Goal: Answer question/provide support: Share knowledge or assist other users

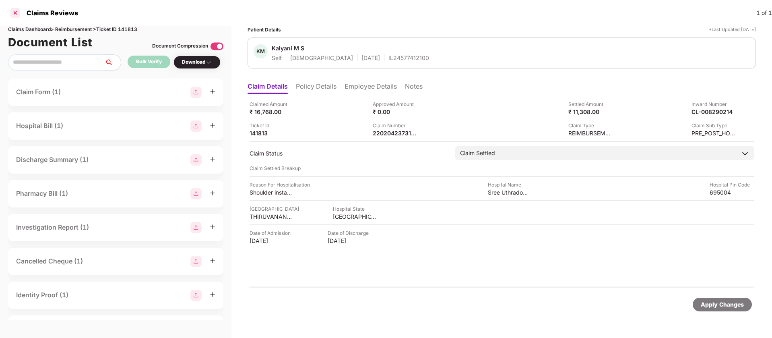
click at [18, 12] on div at bounding box center [15, 12] width 13 height 13
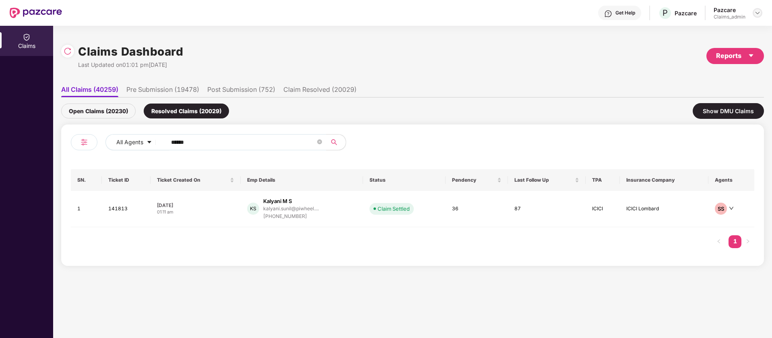
click at [757, 10] on img at bounding box center [757, 13] width 6 height 6
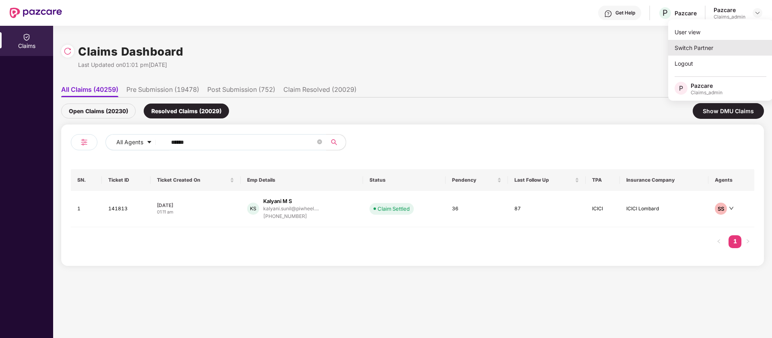
click at [687, 43] on div "Switch Partner" at bounding box center [720, 48] width 105 height 16
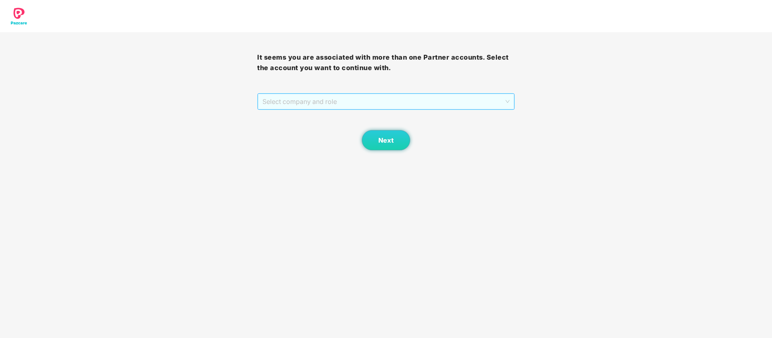
click at [383, 101] on span "Select company and role" at bounding box center [385, 101] width 247 height 15
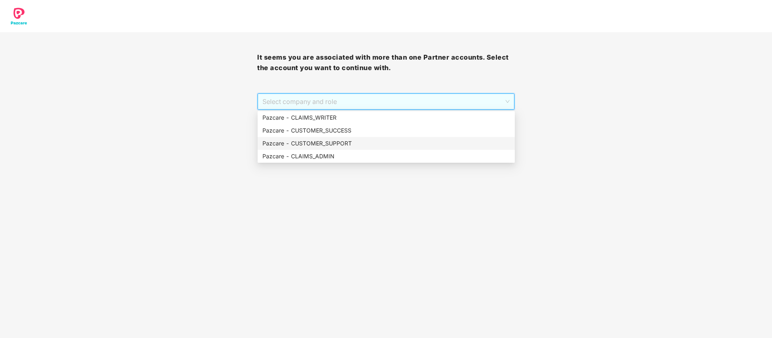
click at [333, 138] on div "Pazcare - CUSTOMER_SUPPORT" at bounding box center [386, 143] width 257 height 13
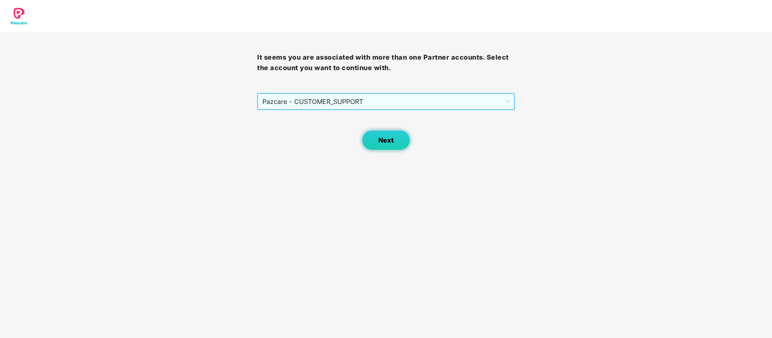
click at [369, 139] on button "Next" at bounding box center [386, 140] width 48 height 20
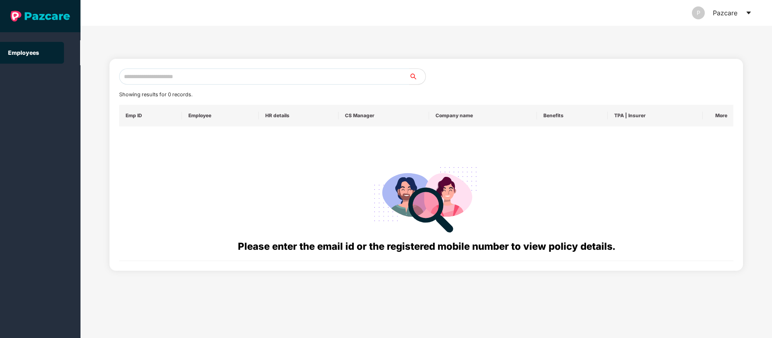
click at [250, 80] on input "text" at bounding box center [264, 76] width 290 height 16
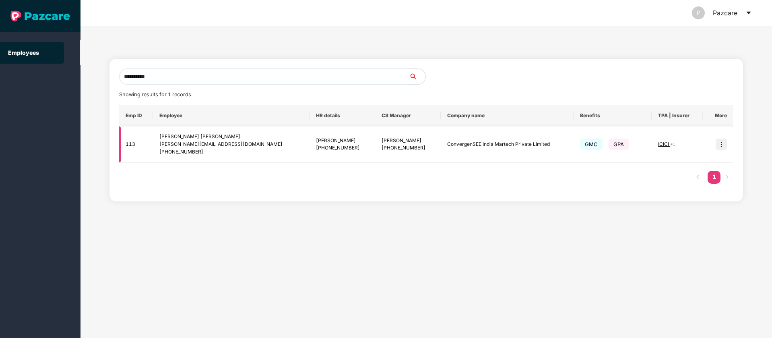
type input "**********"
click at [719, 143] on img at bounding box center [721, 143] width 11 height 11
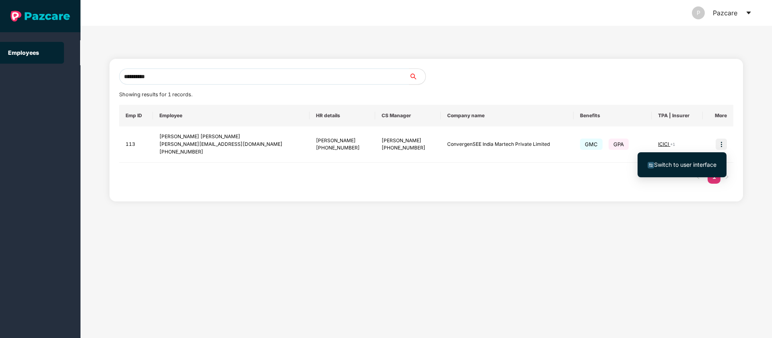
click at [675, 165] on span "Switch to user interface" at bounding box center [685, 164] width 62 height 7
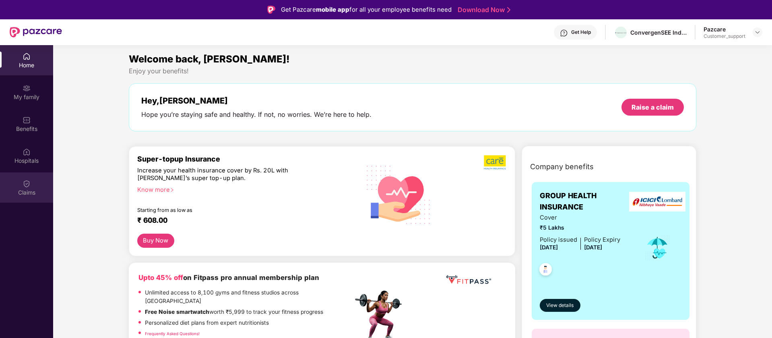
click at [29, 182] on img at bounding box center [27, 184] width 8 height 8
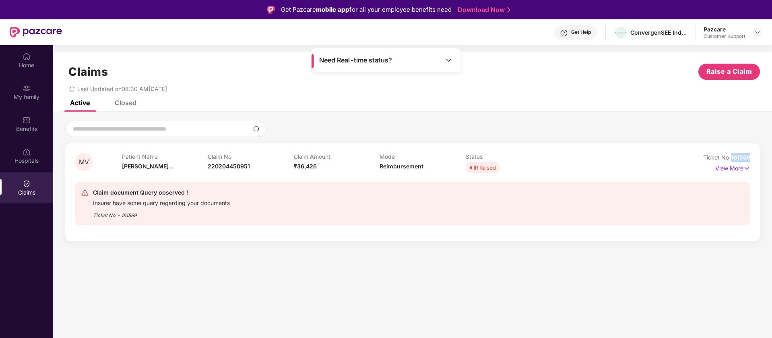
drag, startPoint x: 751, startPoint y: 156, endPoint x: 732, endPoint y: 155, distance: 19.4
click at [732, 155] on div "MV Patient Name Minakshi Vina... Claim No 220204450951 Claim Amount ₹36,426 Mod…" at bounding box center [412, 192] width 695 height 98
copy span "161599"
click at [758, 30] on img at bounding box center [757, 32] width 6 height 6
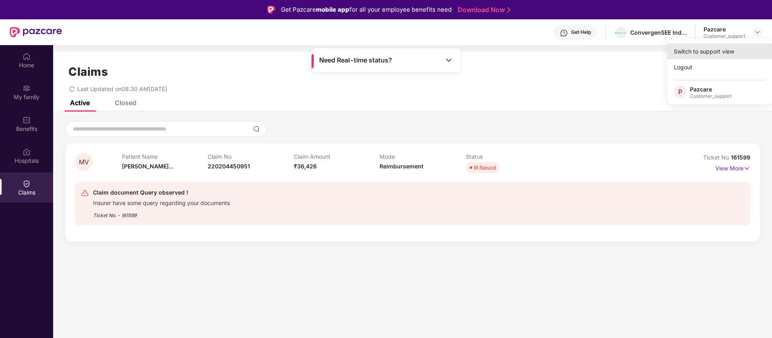
click at [729, 54] on div "Switch to support view" at bounding box center [719, 51] width 105 height 16
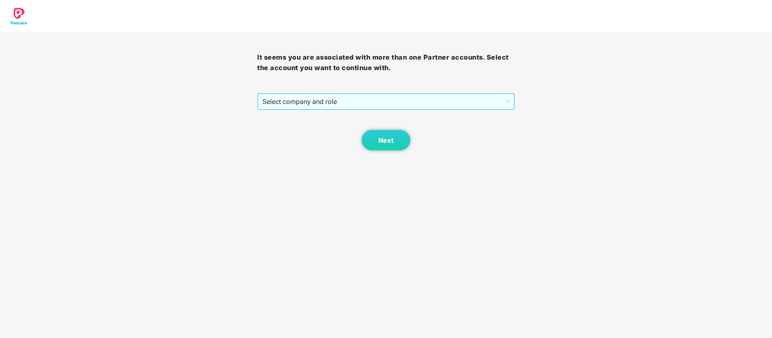
click at [333, 103] on span "Select company and role" at bounding box center [385, 101] width 247 height 15
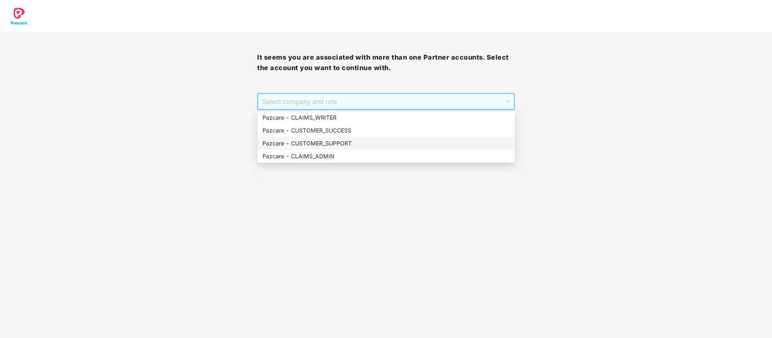
click at [339, 140] on div "Pazcare - CUSTOMER_SUPPORT" at bounding box center [386, 143] width 248 height 9
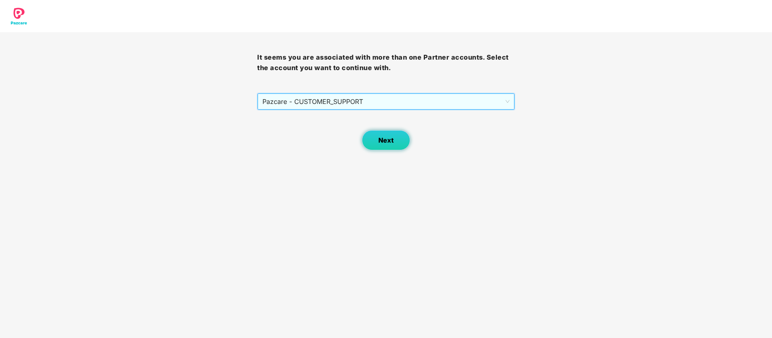
click at [394, 148] on button "Next" at bounding box center [386, 140] width 48 height 20
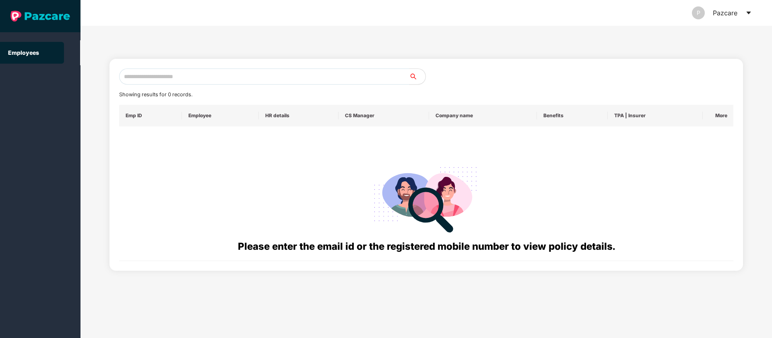
click at [251, 78] on input "text" at bounding box center [264, 76] width 290 height 16
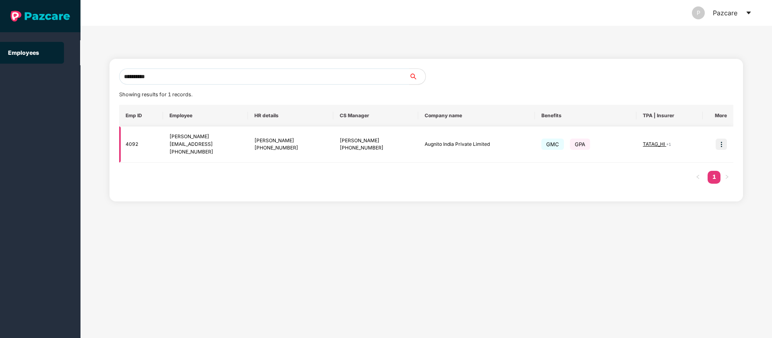
type input "**********"
click at [721, 144] on img at bounding box center [721, 143] width 11 height 11
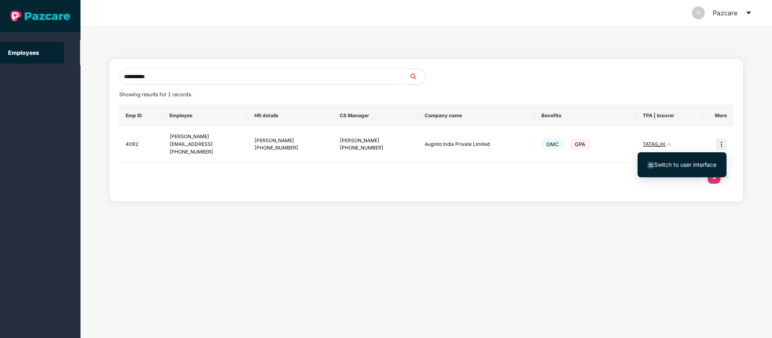
click at [690, 167] on span "Switch to user interface" at bounding box center [685, 164] width 62 height 7
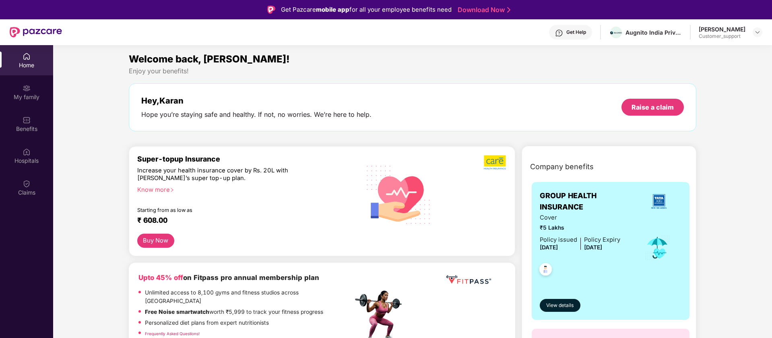
click at [586, 31] on div "Get Help" at bounding box center [576, 32] width 20 height 6
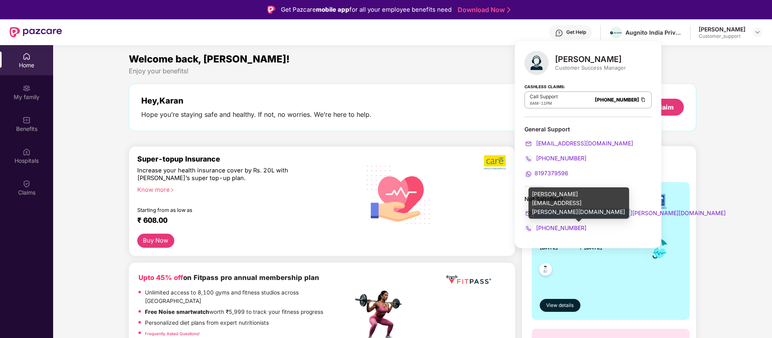
drag, startPoint x: 624, startPoint y: 211, endPoint x: 536, endPoint y: 214, distance: 88.2
click at [536, 214] on div "punith.arumugam@pazcare.com" at bounding box center [588, 213] width 127 height 9
drag, startPoint x: 586, startPoint y: 229, endPoint x: 529, endPoint y: 211, distance: 60.0
click at [529, 211] on div "Not Satisfied? punith.arumugam@pazcare.com +918095955820" at bounding box center [588, 213] width 127 height 37
copy div "punith.arumugam@pazcare.com +918095955820"
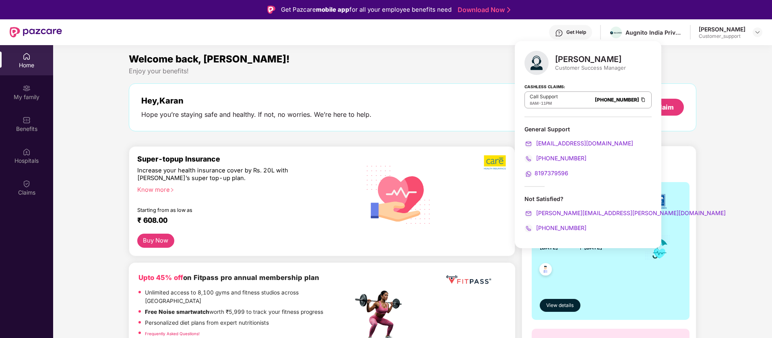
click at [579, 185] on div "Punith Arumugam Customer Success Manager Cashless Claims: Call Support 8AM - 11…" at bounding box center [588, 144] width 147 height 207
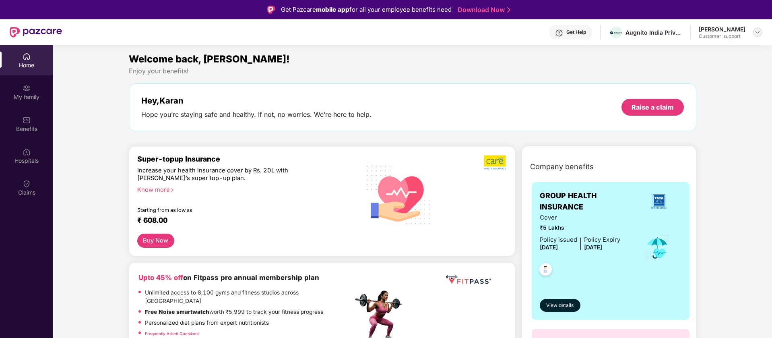
click at [757, 32] on img at bounding box center [757, 32] width 6 height 6
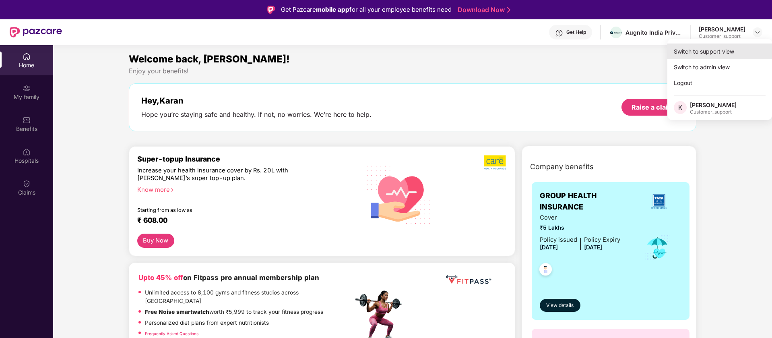
click at [728, 51] on div "Switch to support view" at bounding box center [719, 51] width 105 height 16
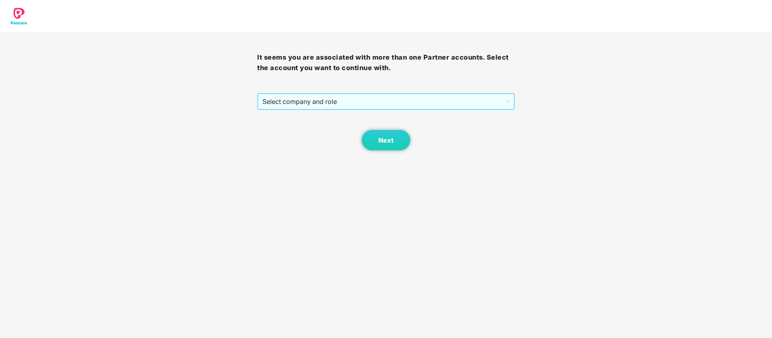
click at [508, 105] on span "Select company and role" at bounding box center [385, 101] width 247 height 15
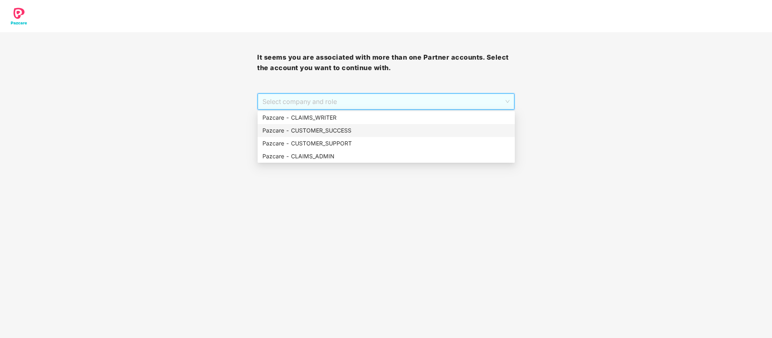
click at [439, 126] on div "Pazcare - CUSTOMER_SUCCESS" at bounding box center [386, 130] width 248 height 9
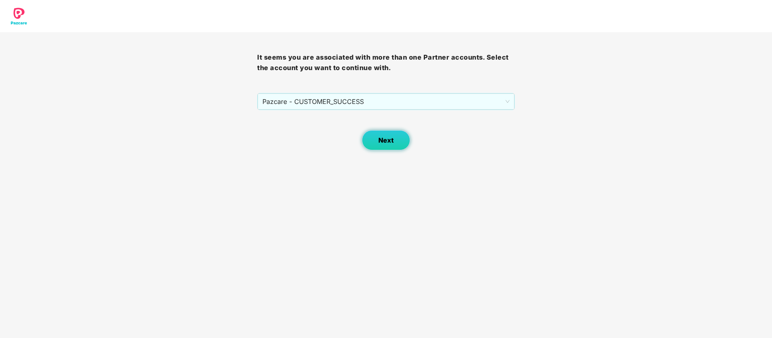
click at [392, 140] on span "Next" at bounding box center [385, 140] width 15 height 8
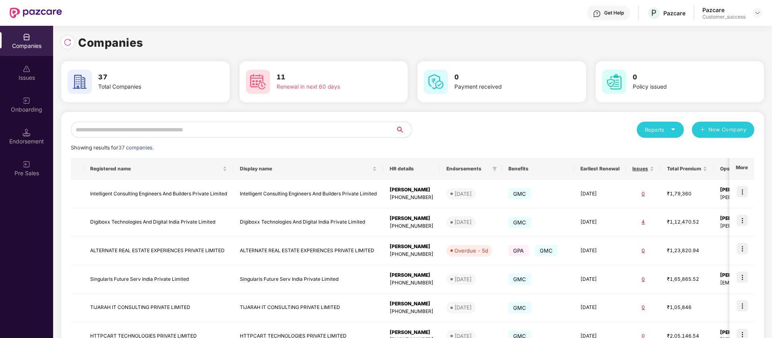
click at [268, 134] on input "text" at bounding box center [233, 130] width 325 height 16
click at [268, 130] on input "text" at bounding box center [233, 130] width 325 height 16
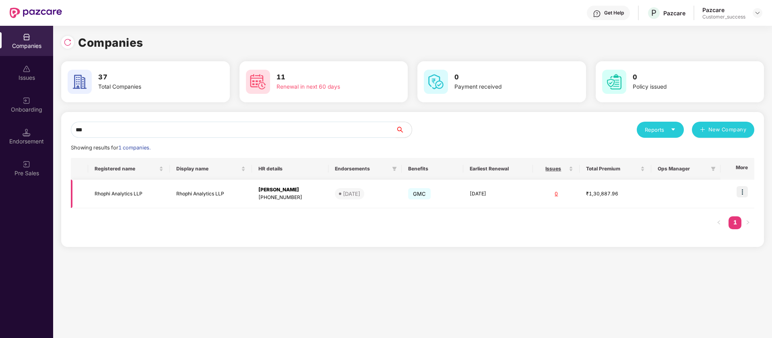
type input "***"
click at [741, 191] on img at bounding box center [742, 191] width 11 height 11
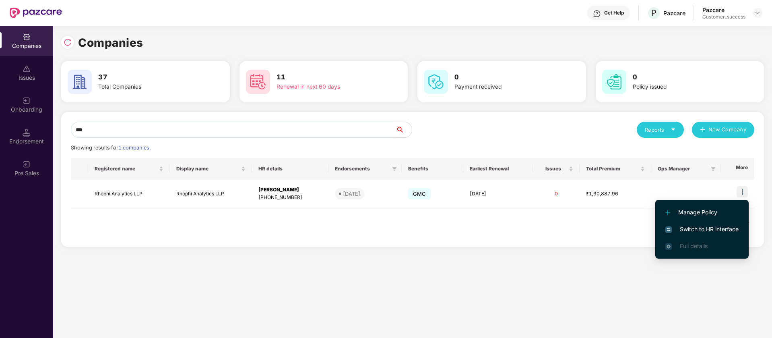
click at [702, 231] on span "Switch to HR interface" at bounding box center [701, 229] width 73 height 9
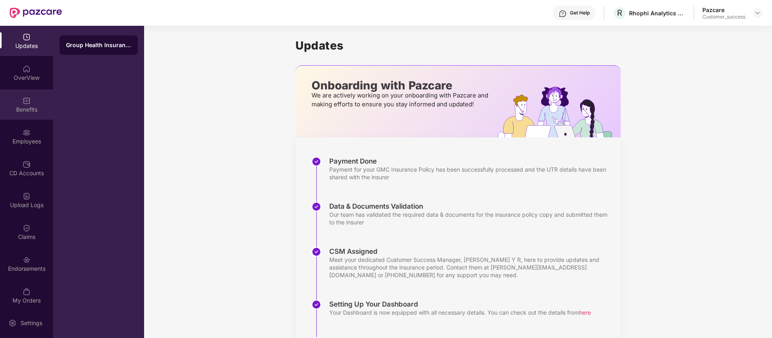
click at [30, 107] on div "Benefits" at bounding box center [26, 109] width 53 height 8
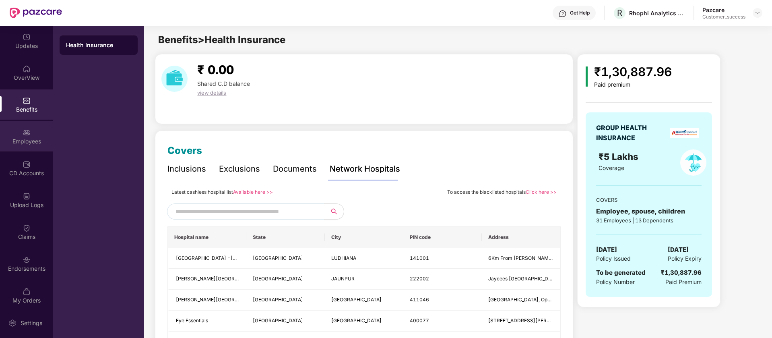
click at [37, 138] on div "Employees" at bounding box center [26, 141] width 53 height 8
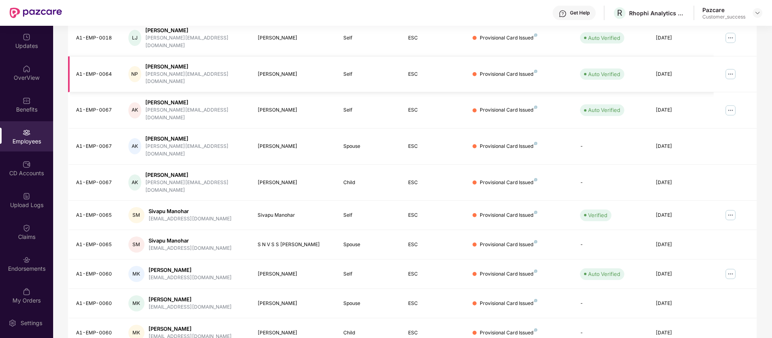
scroll to position [157, 0]
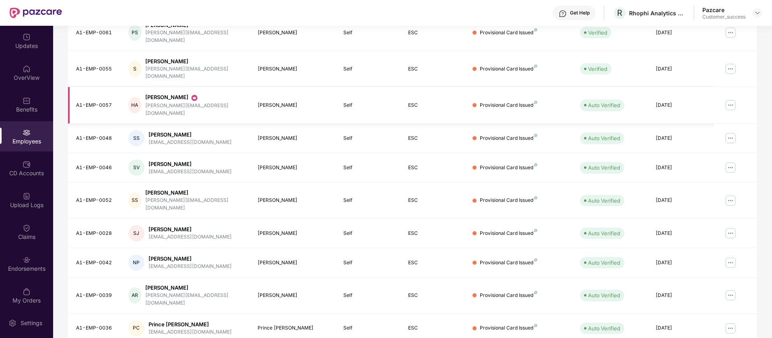
click at [728, 99] on img at bounding box center [730, 105] width 13 height 13
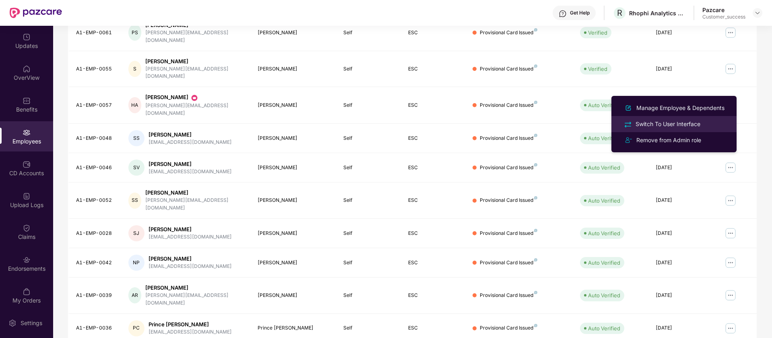
click at [684, 122] on div "Switch To User Interface" at bounding box center [668, 124] width 68 height 9
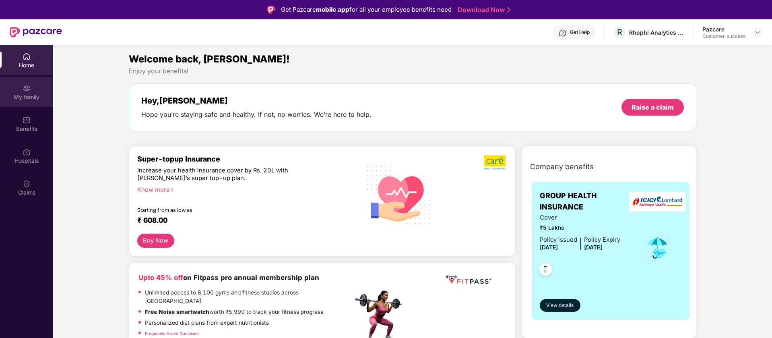
click at [35, 99] on div "My family" at bounding box center [26, 97] width 53 height 8
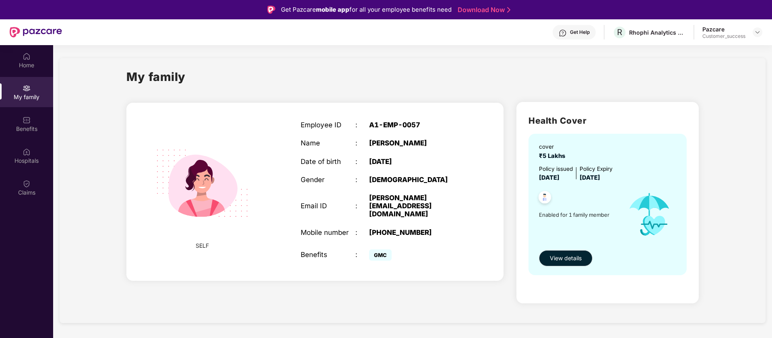
click at [438, 196] on div "harshita@a1apps.co" at bounding box center [417, 206] width 96 height 25
copy div "harshita@a1apps.co"
click at [629, 31] on div "Rhophi Analytics LLP" at bounding box center [657, 33] width 56 height 8
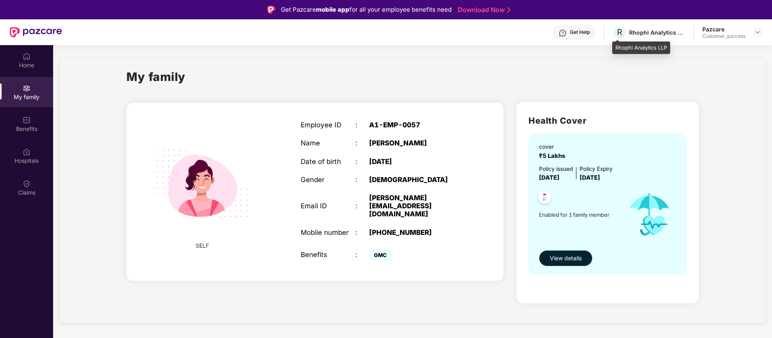
click at [629, 31] on div "Rhophi Analytics LLP" at bounding box center [657, 33] width 56 height 8
copy div "Rhophi Analytics LLP"
click at [619, 45] on div "Rhophi Analytics LLP" at bounding box center [641, 47] width 58 height 13
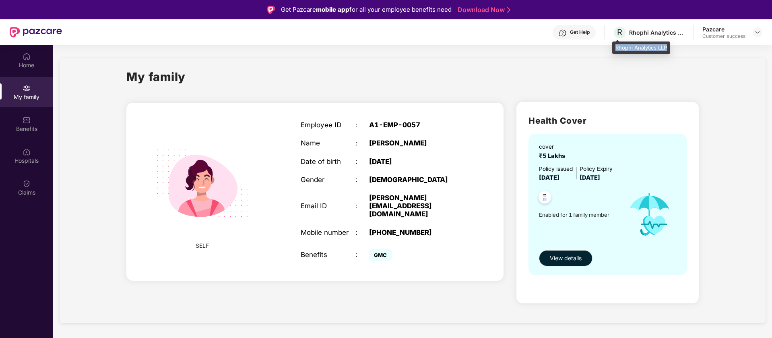
click at [619, 45] on div "Rhophi Analytics LLP" at bounding box center [641, 47] width 58 height 13
copy div "Rhophi Analytics LLP"
click at [755, 30] on img at bounding box center [757, 32] width 6 height 6
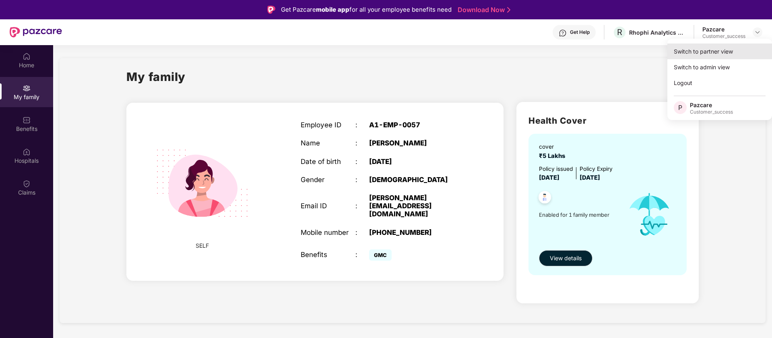
click at [689, 52] on div "Switch to partner view" at bounding box center [719, 51] width 105 height 16
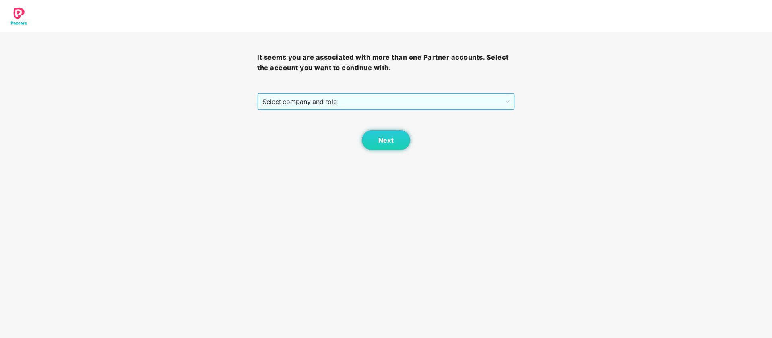
click at [435, 98] on span "Select company and role" at bounding box center [385, 101] width 247 height 15
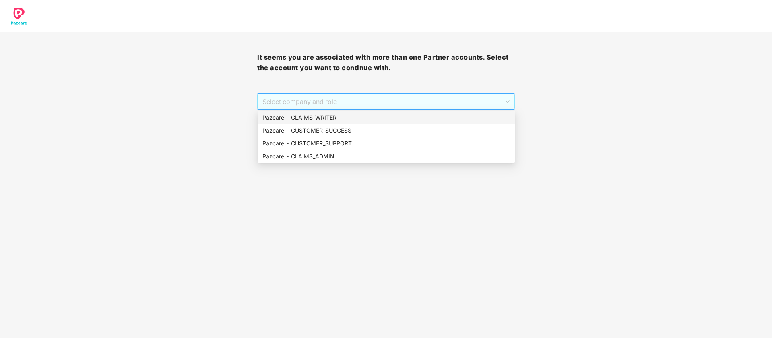
click at [361, 122] on div "Pazcare - CLAIMS_WRITER" at bounding box center [386, 117] width 257 height 13
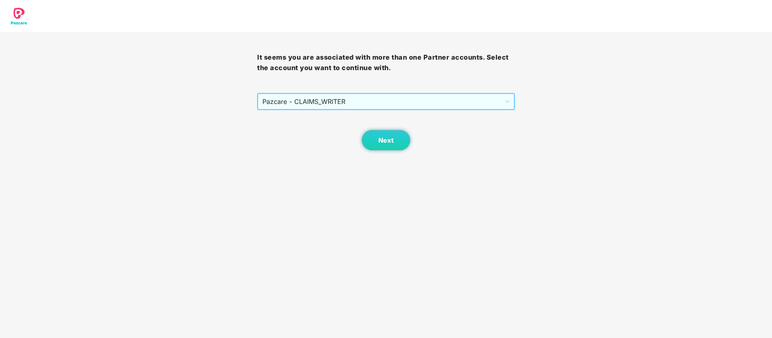
click at [386, 107] on span "Pazcare - CLAIMS_WRITER" at bounding box center [385, 101] width 247 height 15
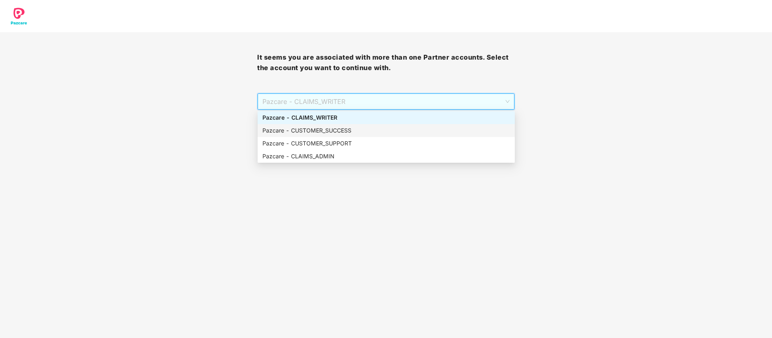
click at [365, 128] on div "Pazcare - CUSTOMER_SUCCESS" at bounding box center [386, 130] width 248 height 9
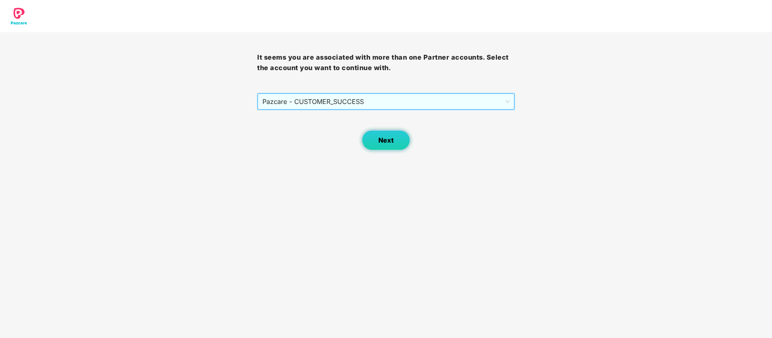
click at [388, 132] on button "Next" at bounding box center [386, 140] width 48 height 20
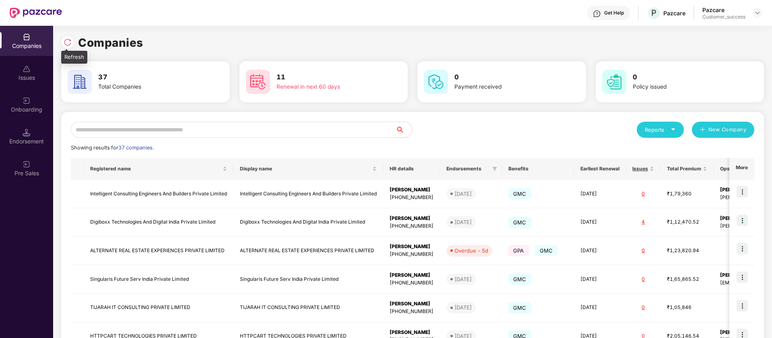
click at [70, 45] on img at bounding box center [68, 42] width 8 height 8
click at [245, 128] on input "text" at bounding box center [233, 130] width 325 height 16
paste input "*******"
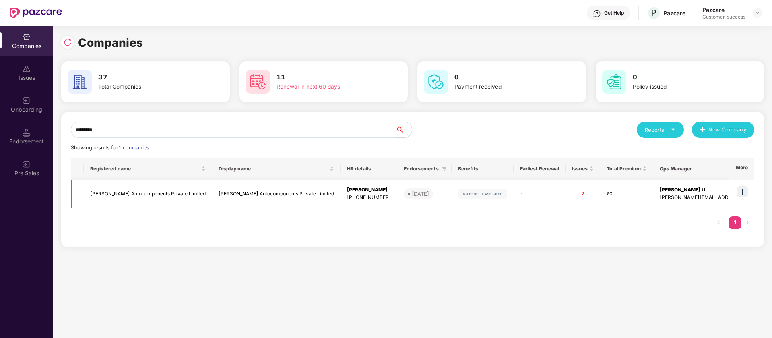
type input "*******"
click at [742, 192] on img at bounding box center [742, 191] width 11 height 11
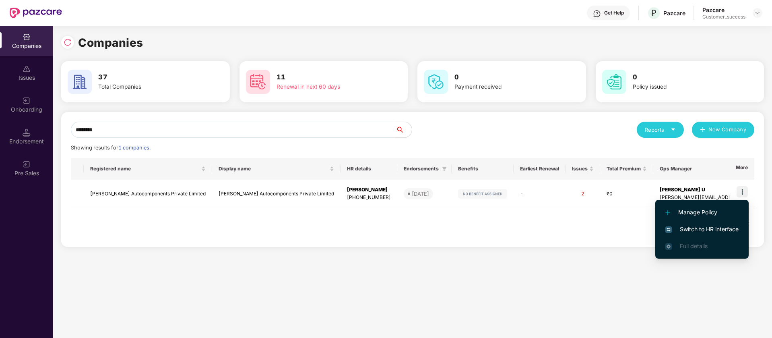
click at [707, 231] on span "Switch to HR interface" at bounding box center [701, 229] width 73 height 9
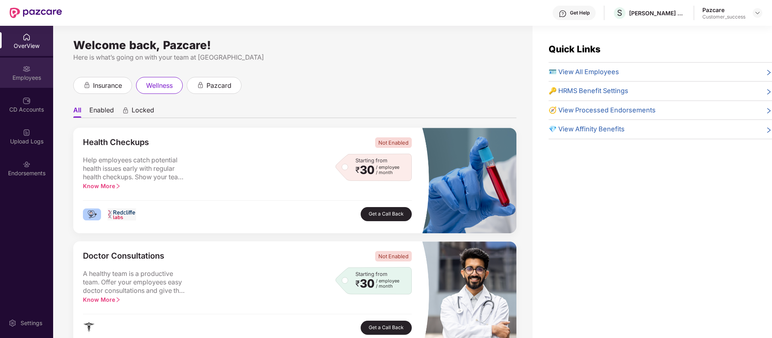
click at [21, 85] on div "Employees" at bounding box center [26, 73] width 53 height 30
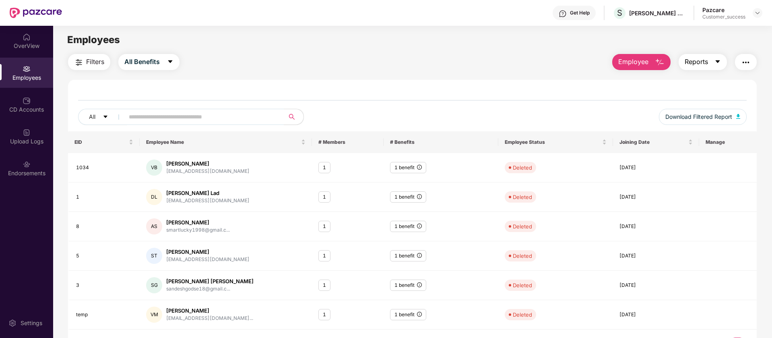
click at [710, 56] on button "Reports" at bounding box center [703, 62] width 48 height 16
click at [644, 63] on span "Employee" at bounding box center [633, 62] width 30 height 10
click at [533, 54] on div "Filters All Benefits Employee Reports" at bounding box center [412, 62] width 689 height 16
click at [738, 117] on img "button" at bounding box center [738, 116] width 4 height 5
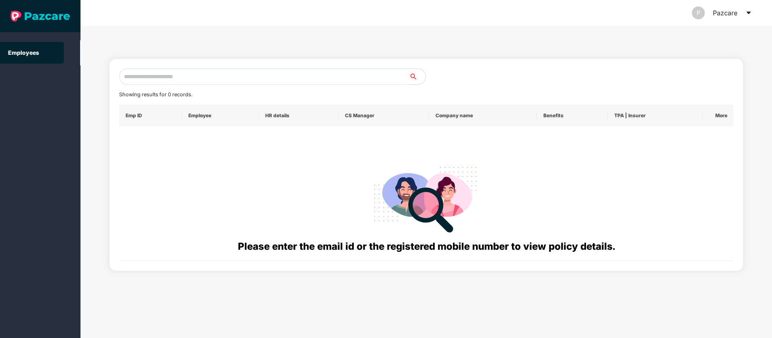
click at [750, 11] on icon "caret-down" at bounding box center [749, 13] width 6 height 6
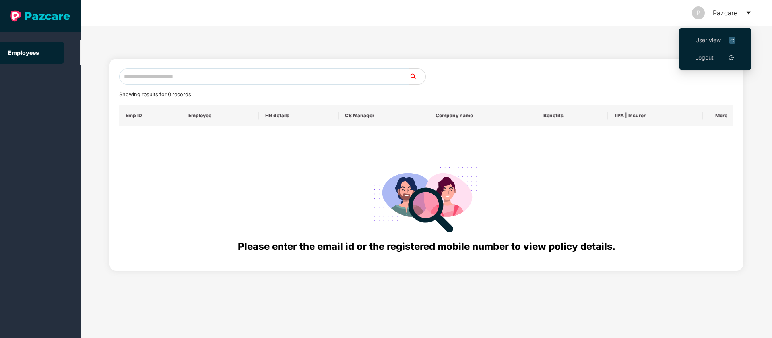
click at [737, 39] on li "User view" at bounding box center [715, 40] width 56 height 17
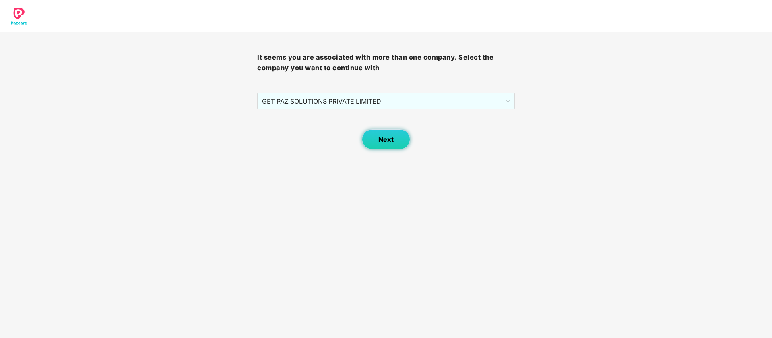
click at [392, 133] on button "Next" at bounding box center [386, 139] width 48 height 20
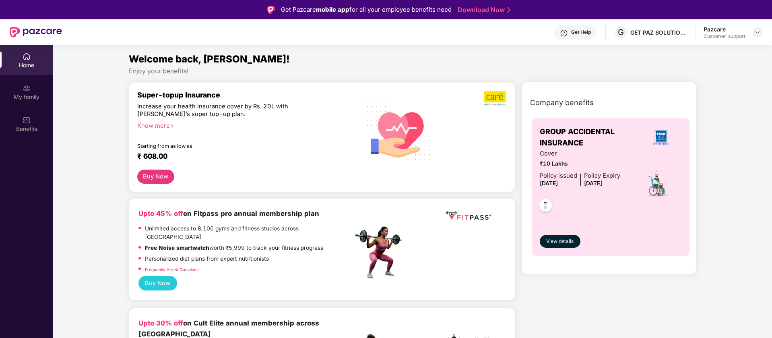
click at [755, 32] on img at bounding box center [757, 32] width 6 height 6
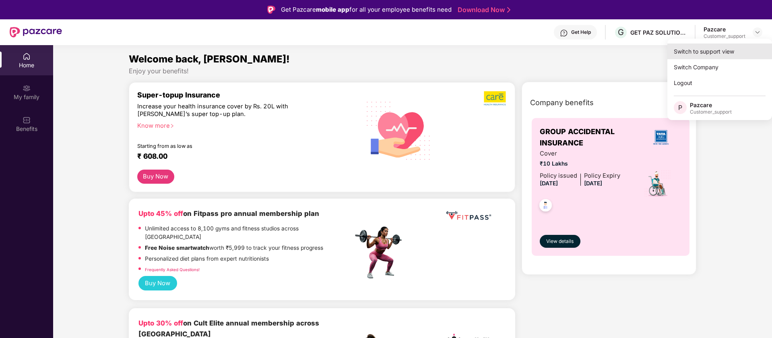
click at [687, 54] on div "Switch to support view" at bounding box center [719, 51] width 105 height 16
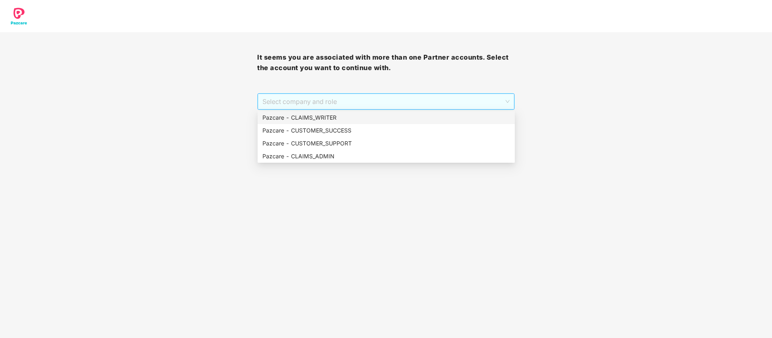
click at [387, 105] on span "Select company and role" at bounding box center [385, 101] width 247 height 15
click at [347, 131] on div "Pazcare - CUSTOMER_SUCCESS" at bounding box center [386, 130] width 248 height 9
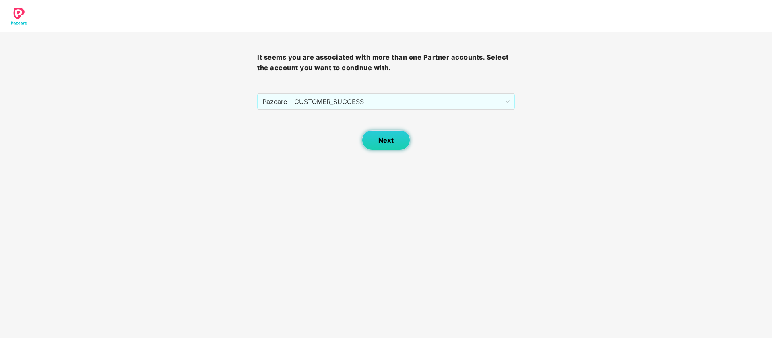
click at [370, 132] on button "Next" at bounding box center [386, 140] width 48 height 20
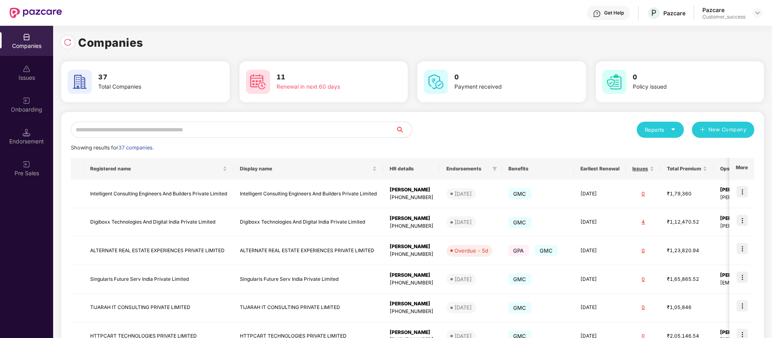
click at [25, 93] on div "Onboarding" at bounding box center [26, 104] width 53 height 30
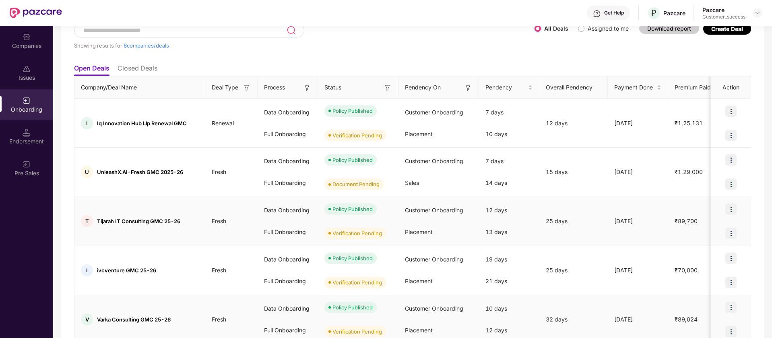
scroll to position [55, 0]
click at [225, 32] on input at bounding box center [185, 31] width 204 height 7
paste input "*******"
type input "*******"
click at [728, 163] on img at bounding box center [730, 160] width 11 height 11
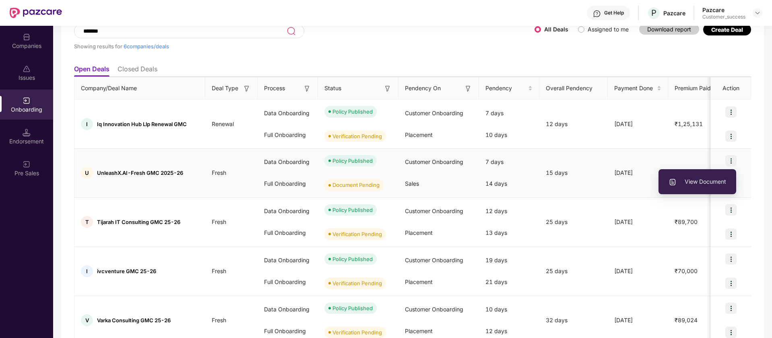
click at [706, 182] on span "View Document" at bounding box center [698, 181] width 58 height 9
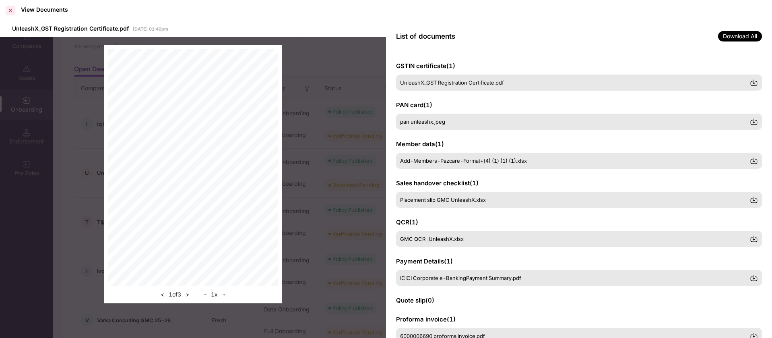
click at [10, 9] on div at bounding box center [10, 10] width 13 height 13
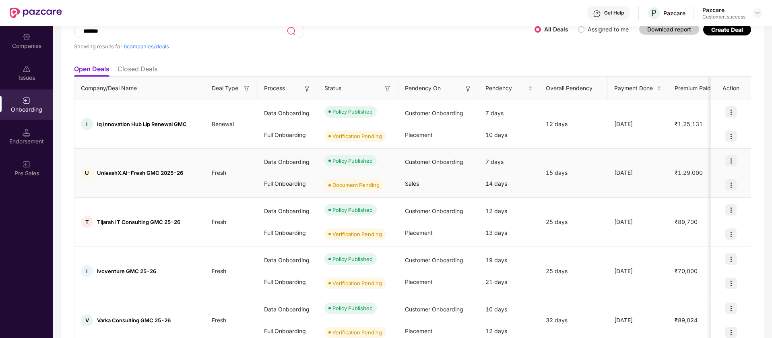
click at [109, 171] on span "UnleashX.AI-Fresh GMC 2025-26" at bounding box center [140, 172] width 86 height 6
copy span "UnleashX"
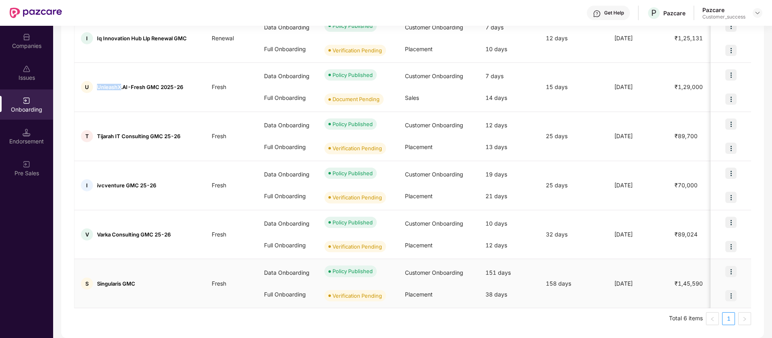
click at [729, 271] on img at bounding box center [730, 271] width 11 height 11
click at [709, 293] on span "View Document" at bounding box center [698, 291] width 58 height 9
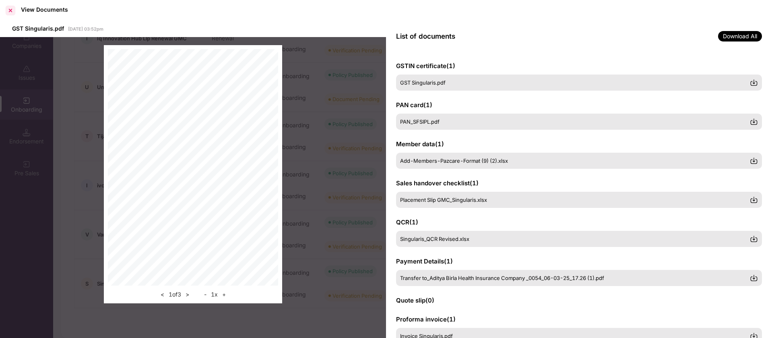
click at [12, 11] on div at bounding box center [10, 10] width 13 height 13
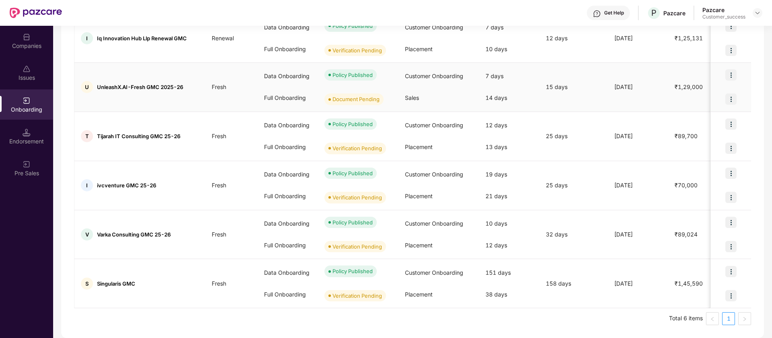
scroll to position [0, 0]
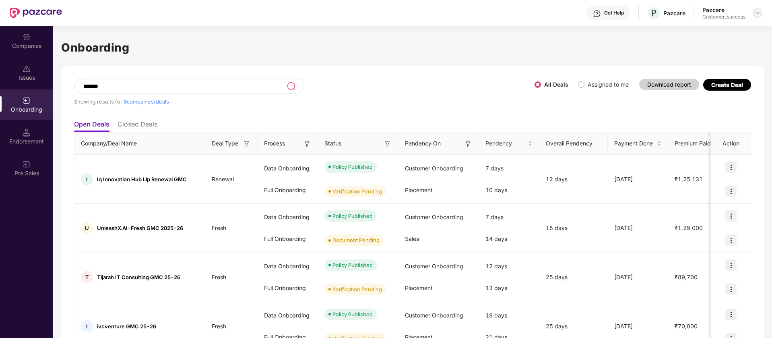
click at [757, 11] on img at bounding box center [757, 13] width 6 height 6
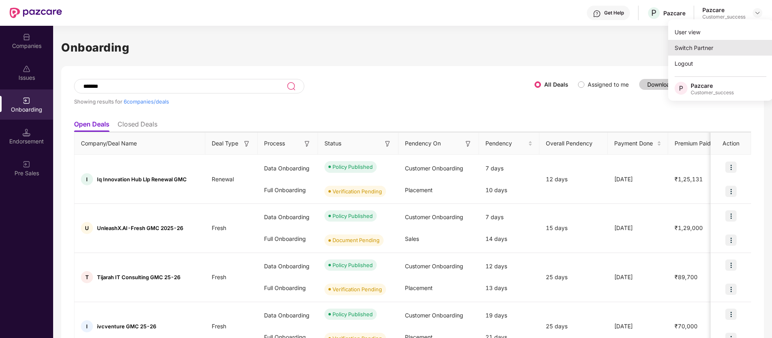
click at [721, 52] on div "Switch Partner" at bounding box center [720, 48] width 105 height 16
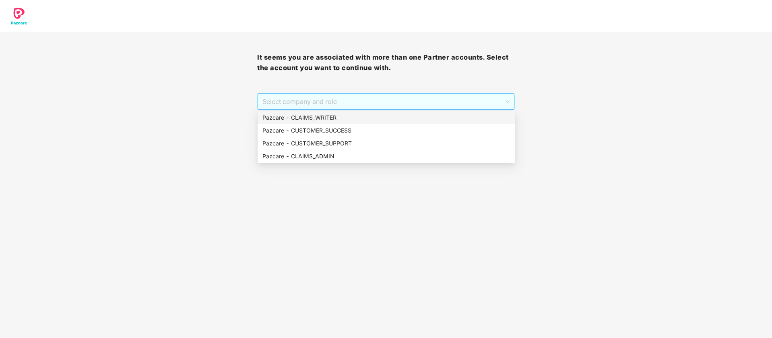
click at [480, 103] on span "Select company and role" at bounding box center [385, 101] width 247 height 15
click at [438, 145] on div "Pazcare - CUSTOMER_SUPPORT" at bounding box center [386, 143] width 248 height 9
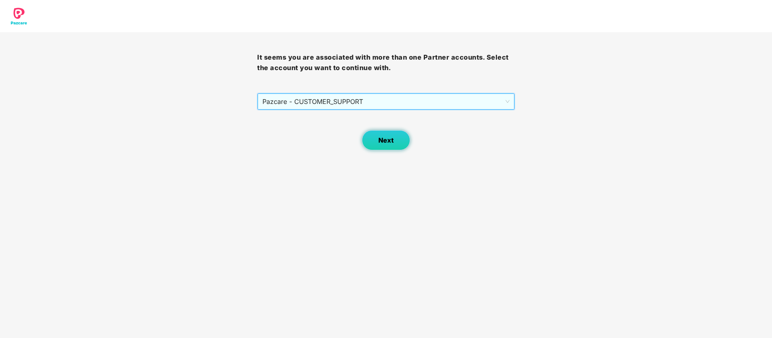
click at [397, 135] on button "Next" at bounding box center [386, 140] width 48 height 20
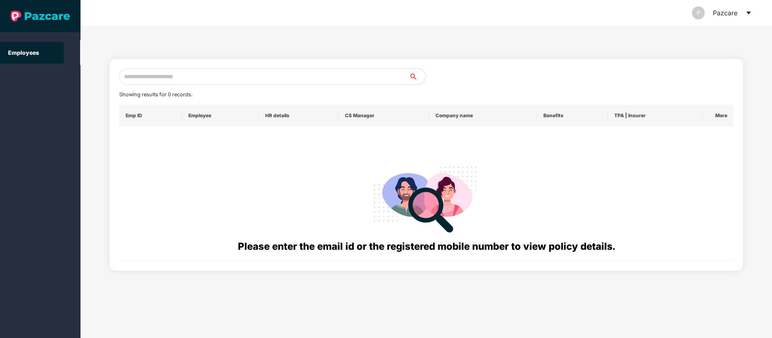
click at [370, 74] on input "text" at bounding box center [264, 76] width 290 height 16
type input "*"
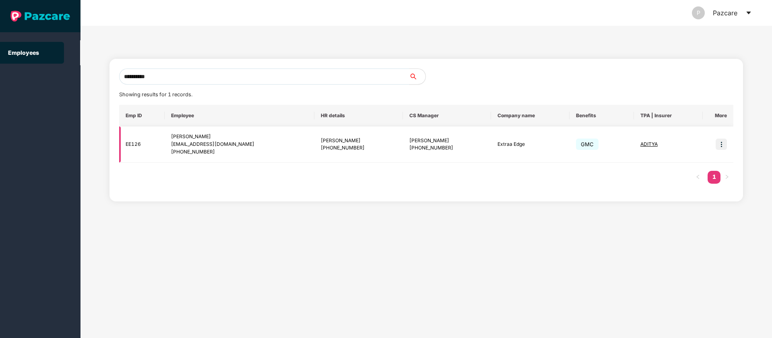
type input "**********"
click at [720, 145] on img at bounding box center [721, 143] width 11 height 11
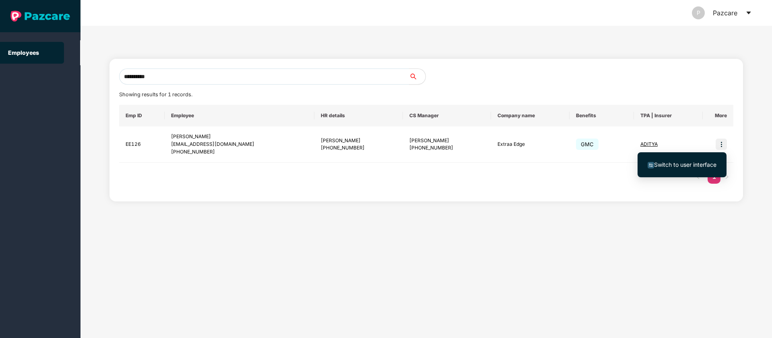
click at [655, 167] on span "Switch to user interface" at bounding box center [685, 164] width 62 height 7
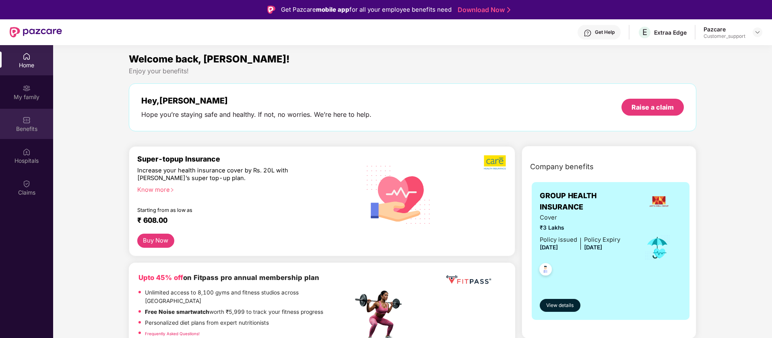
click at [30, 128] on div "Benefits" at bounding box center [26, 129] width 53 height 8
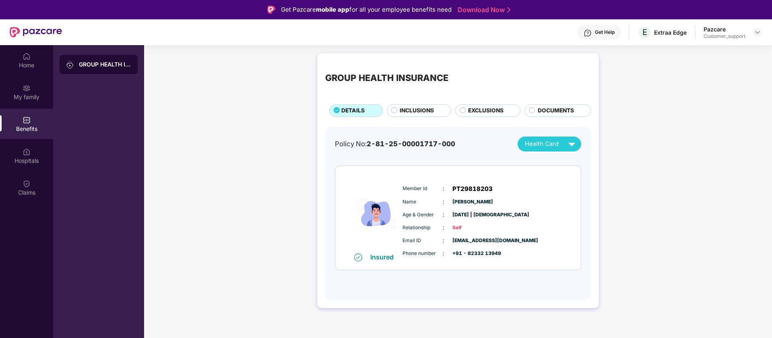
click at [439, 109] on div "INCLUSIONS" at bounding box center [421, 111] width 51 height 10
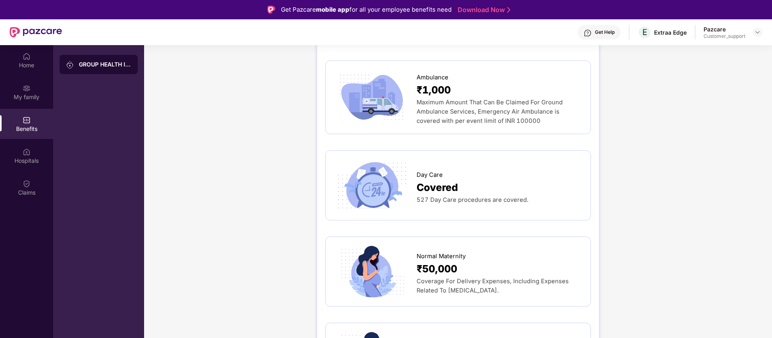
scroll to position [805, 0]
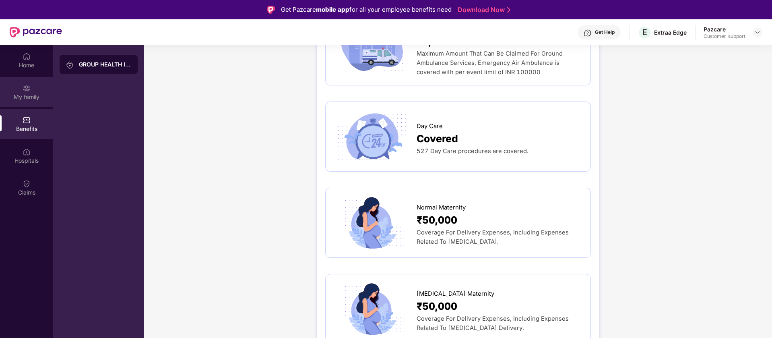
click at [37, 96] on div "My family" at bounding box center [26, 97] width 53 height 8
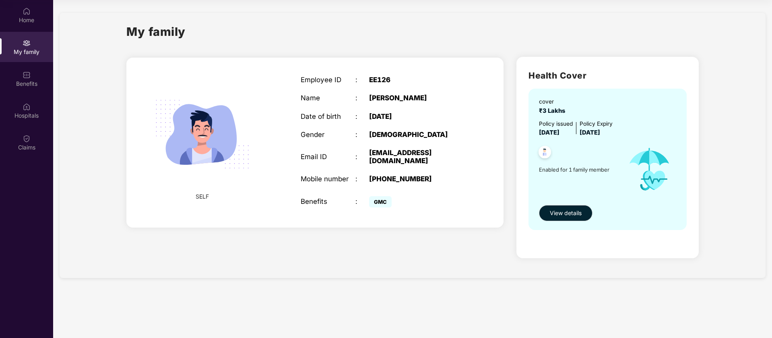
scroll to position [0, 0]
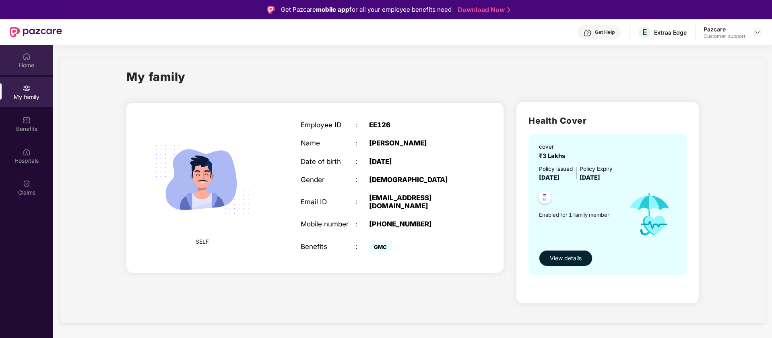
click at [23, 65] on div "Home" at bounding box center [26, 65] width 53 height 8
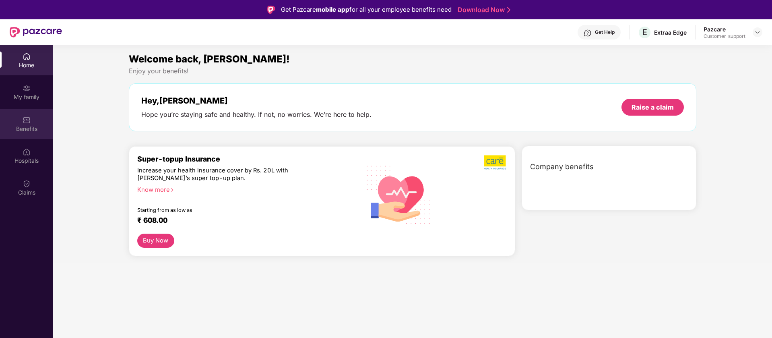
click at [31, 117] on div "Benefits" at bounding box center [26, 124] width 53 height 30
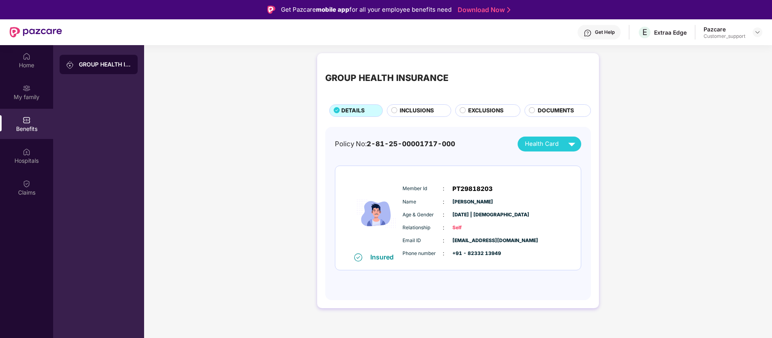
click at [421, 109] on span "INCLUSIONS" at bounding box center [417, 110] width 34 height 9
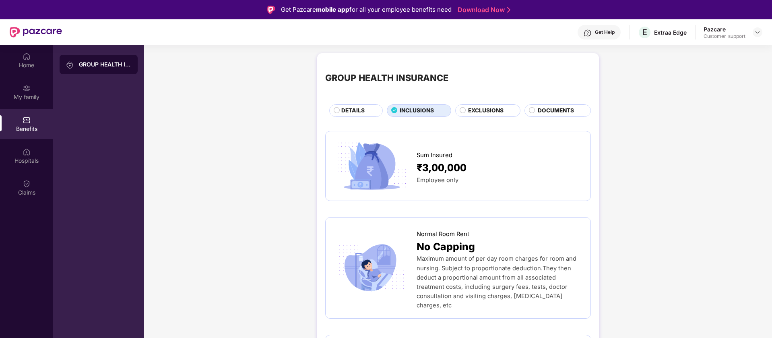
click at [357, 112] on span "DETAILS" at bounding box center [352, 110] width 23 height 9
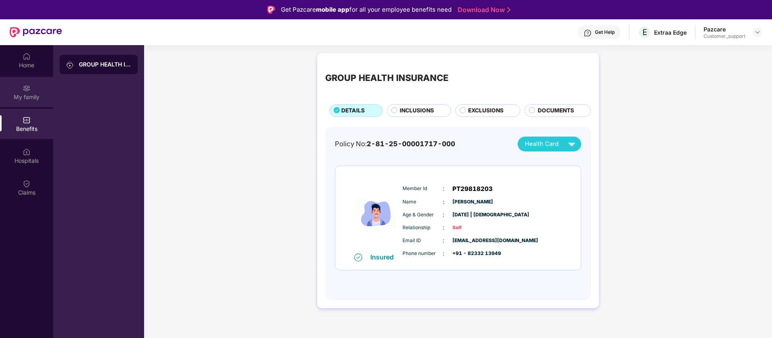
click at [34, 95] on div "My family" at bounding box center [26, 97] width 53 height 8
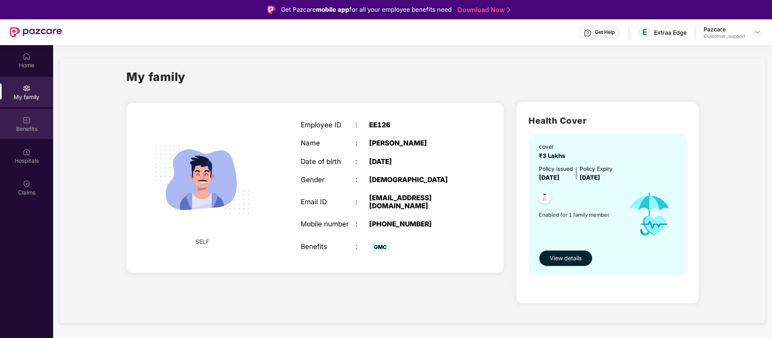
click at [31, 128] on div "Benefits" at bounding box center [26, 129] width 53 height 8
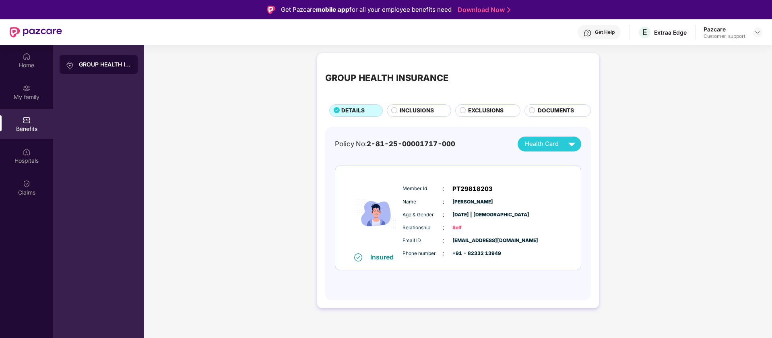
click at [432, 111] on span "INCLUSIONS" at bounding box center [417, 110] width 34 height 9
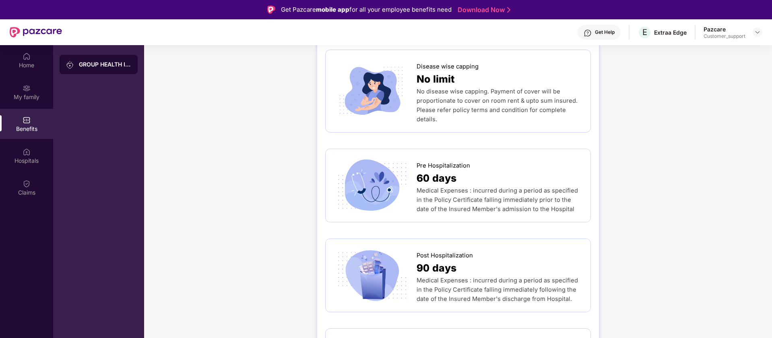
scroll to position [101, 0]
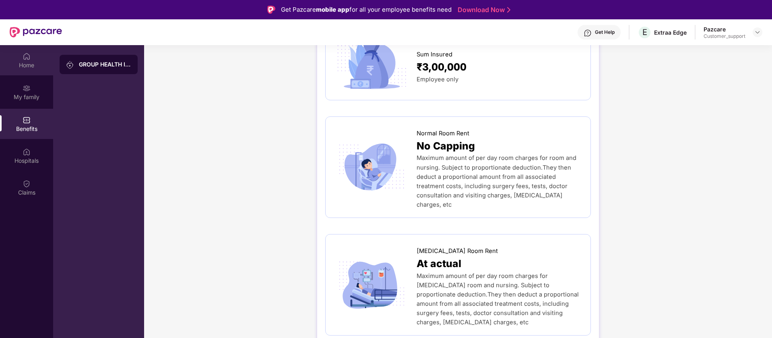
click at [32, 61] on div "Home" at bounding box center [26, 65] width 53 height 8
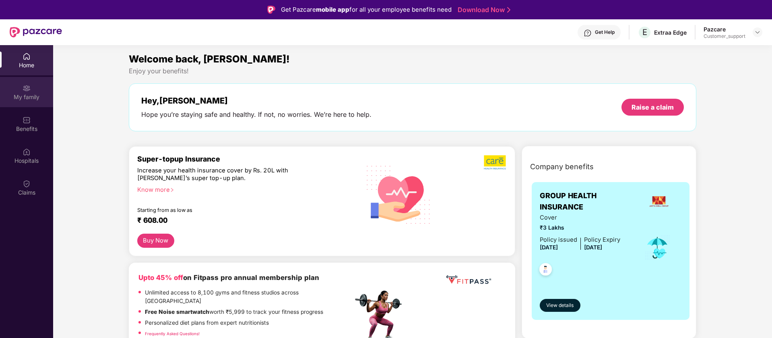
click at [6, 91] on div "My family" at bounding box center [26, 92] width 53 height 30
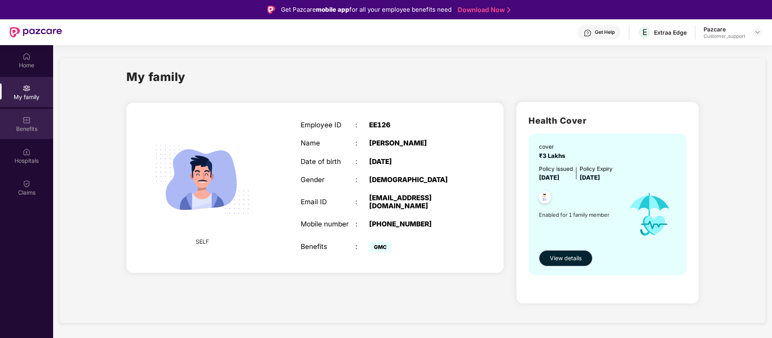
click at [19, 117] on div "Benefits" at bounding box center [26, 124] width 53 height 30
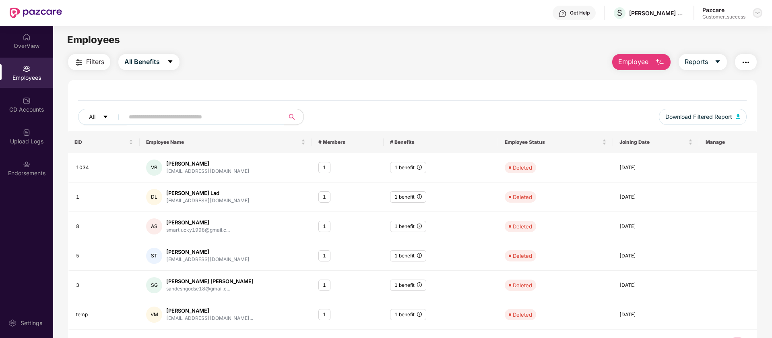
click at [755, 12] on img at bounding box center [757, 13] width 6 height 6
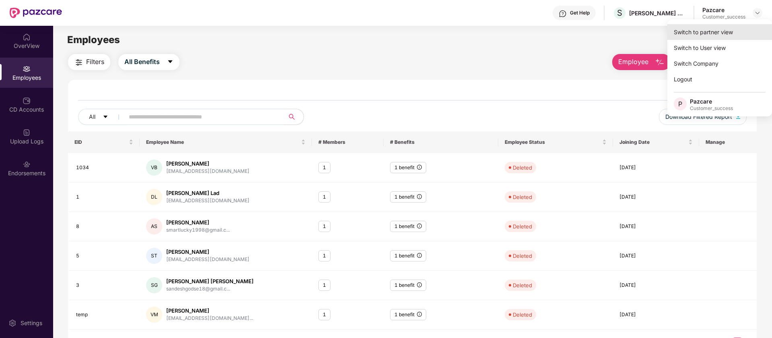
click at [735, 30] on div "Switch to partner view" at bounding box center [719, 32] width 105 height 16
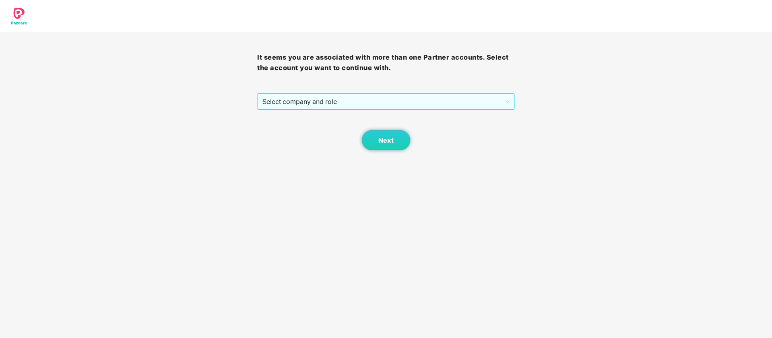
click at [506, 98] on span "Select company and role" at bounding box center [385, 101] width 247 height 15
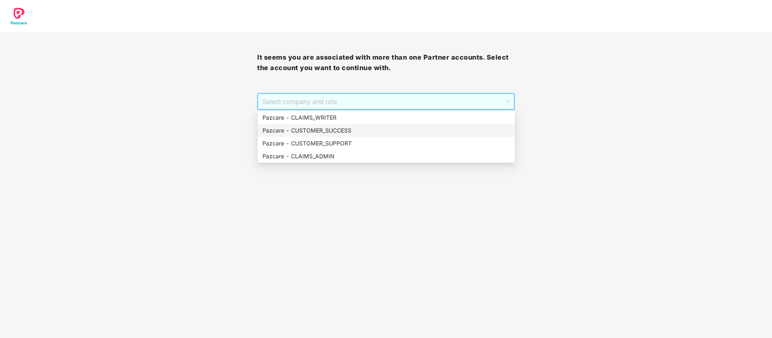
click at [447, 130] on div "Pazcare - CUSTOMER_SUCCESS" at bounding box center [386, 130] width 248 height 9
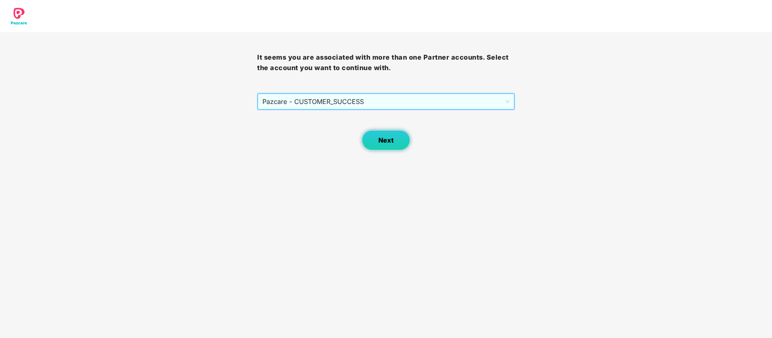
click at [392, 142] on span "Next" at bounding box center [385, 140] width 15 height 8
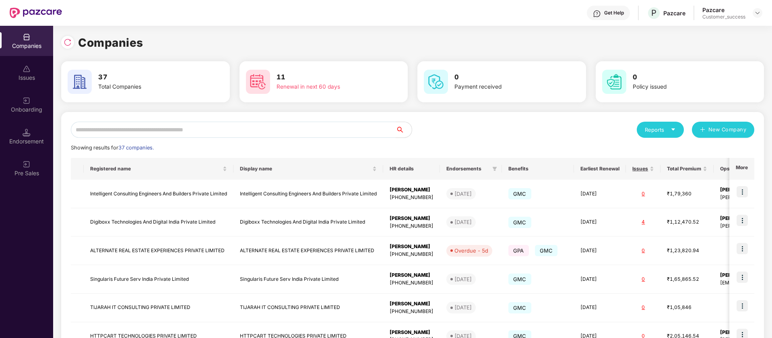
click at [279, 126] on input "text" at bounding box center [233, 130] width 325 height 16
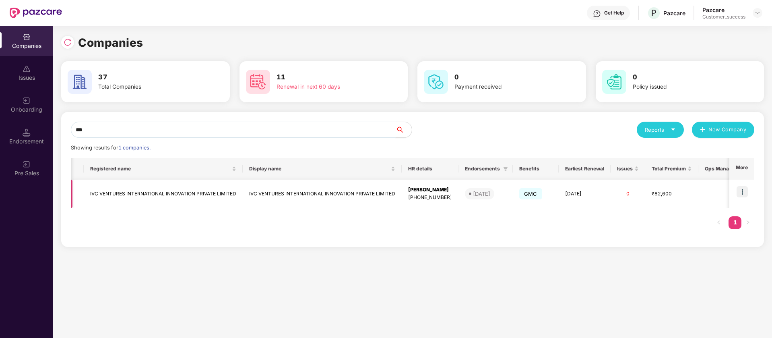
scroll to position [0, 22]
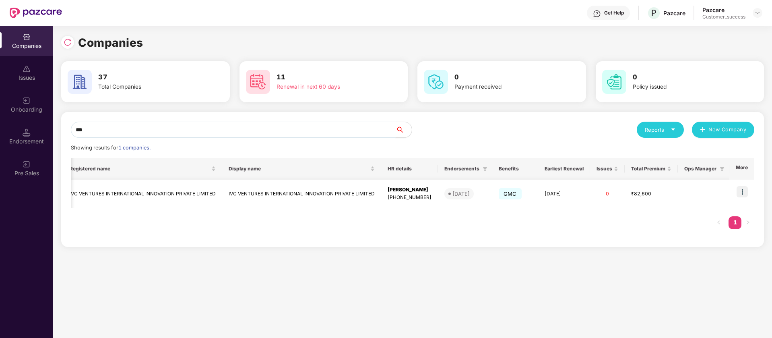
type input "***"
click at [741, 189] on img at bounding box center [742, 191] width 11 height 11
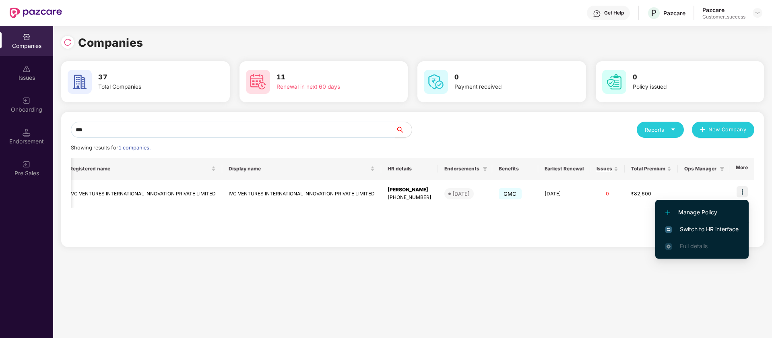
click at [708, 229] on span "Switch to HR interface" at bounding box center [701, 229] width 73 height 9
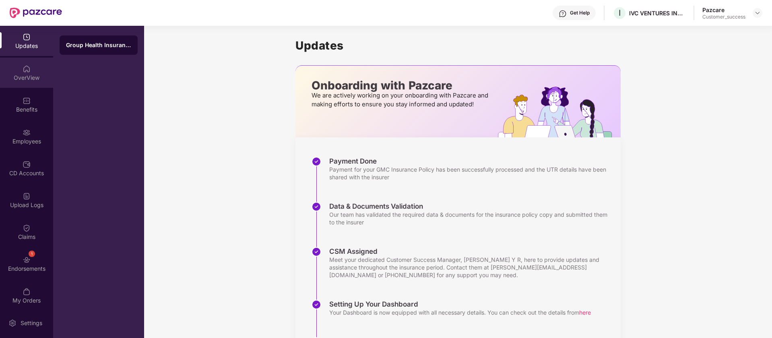
click at [23, 71] on img at bounding box center [27, 69] width 8 height 8
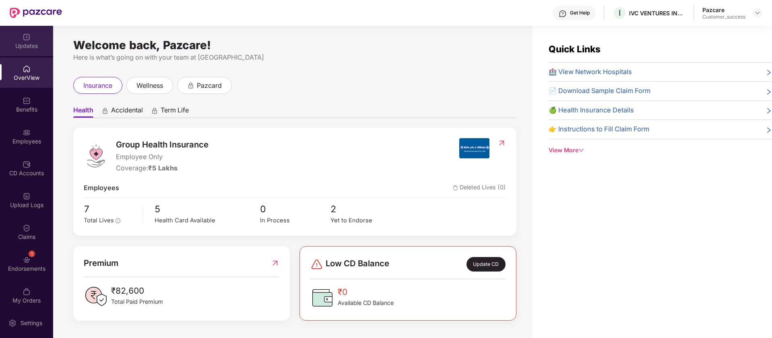
click at [27, 41] on img at bounding box center [27, 37] width 8 height 8
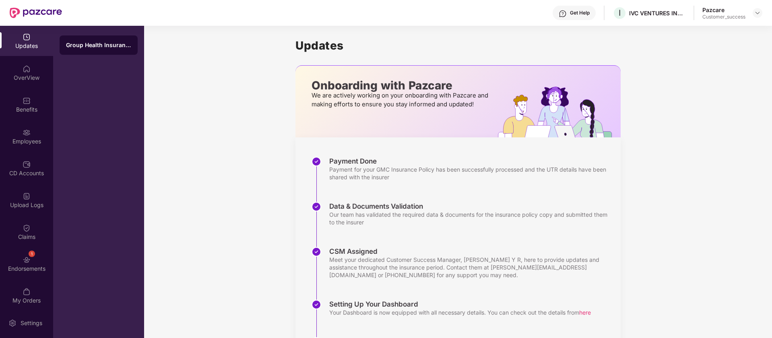
scroll to position [105, 0]
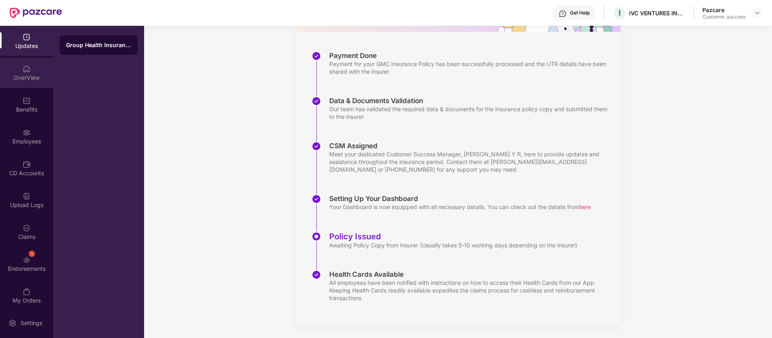
click at [30, 80] on div "OverView" at bounding box center [26, 78] width 53 height 8
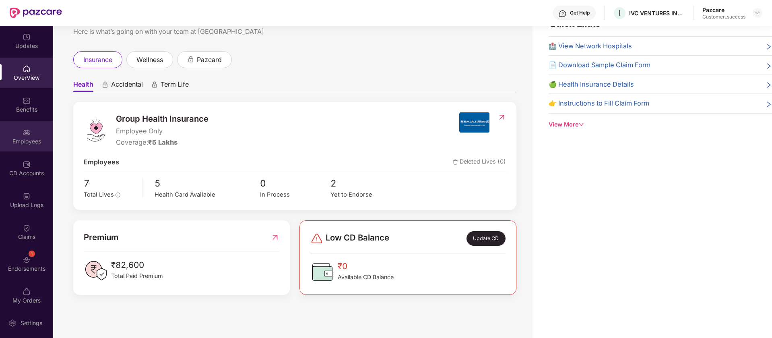
click at [30, 140] on div "Employees" at bounding box center [26, 141] width 53 height 8
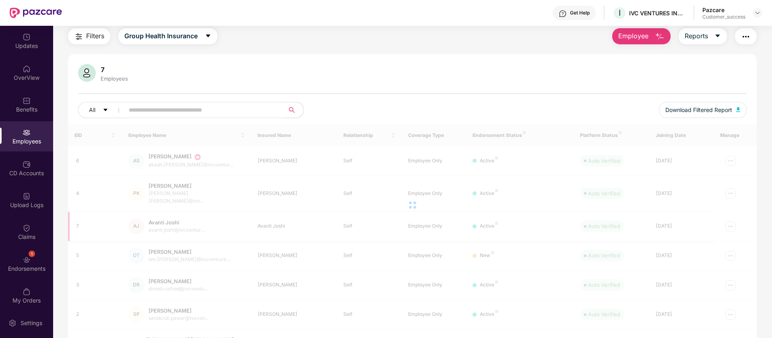
scroll to position [69, 0]
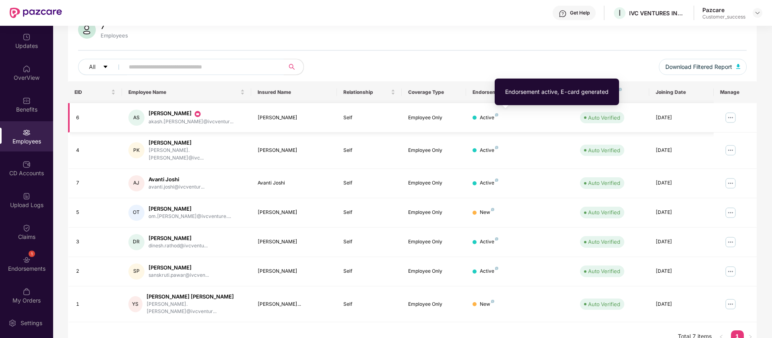
click at [497, 115] on img at bounding box center [496, 114] width 3 height 3
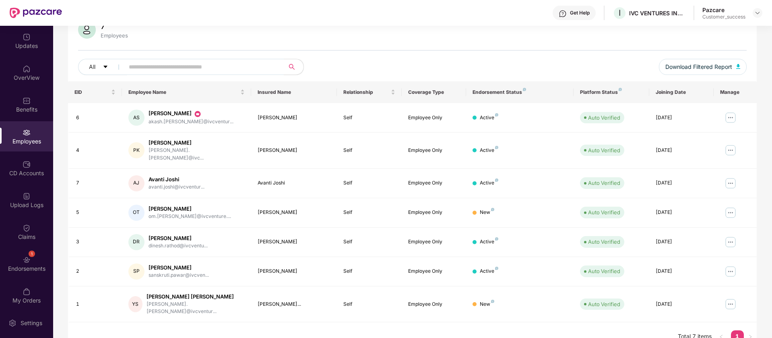
scroll to position [0, 0]
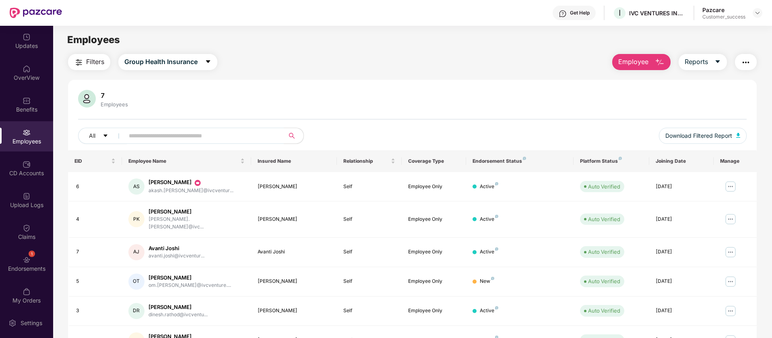
click at [746, 63] on img "button" at bounding box center [746, 63] width 10 height 10
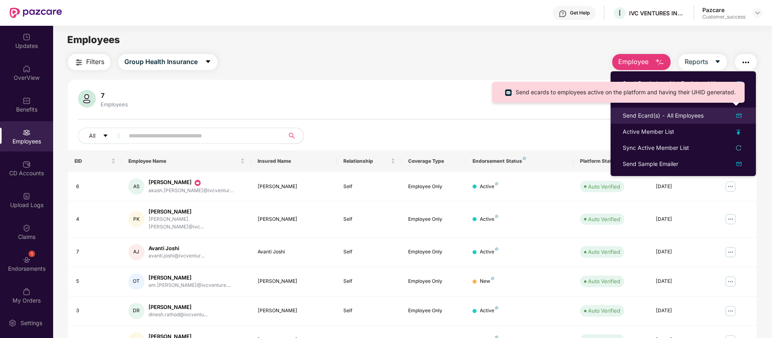
click at [738, 118] on img at bounding box center [739, 116] width 10 height 10
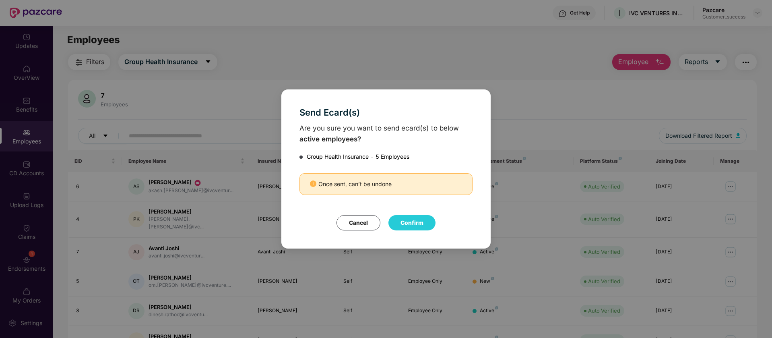
click at [405, 221] on button "Confirm" at bounding box center [411, 222] width 47 height 15
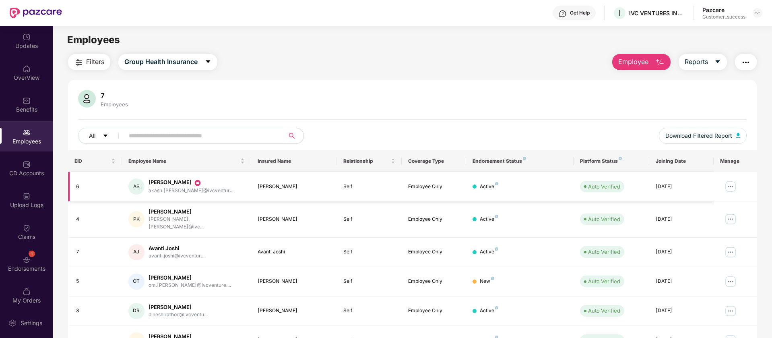
click at [730, 188] on img at bounding box center [730, 186] width 13 height 13
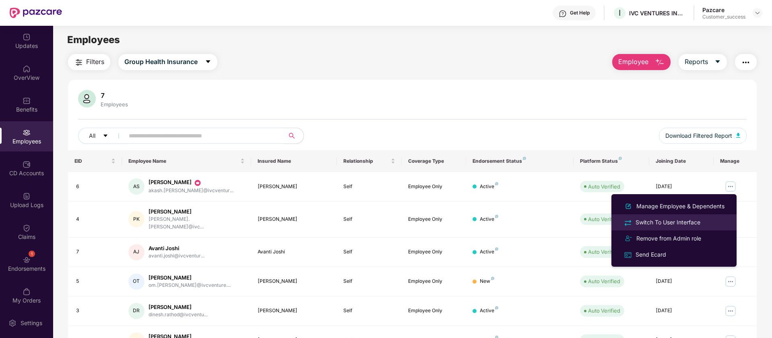
click at [702, 221] on div "Switch To User Interface" at bounding box center [668, 222] width 68 height 9
